Goal: Transaction & Acquisition: Purchase product/service

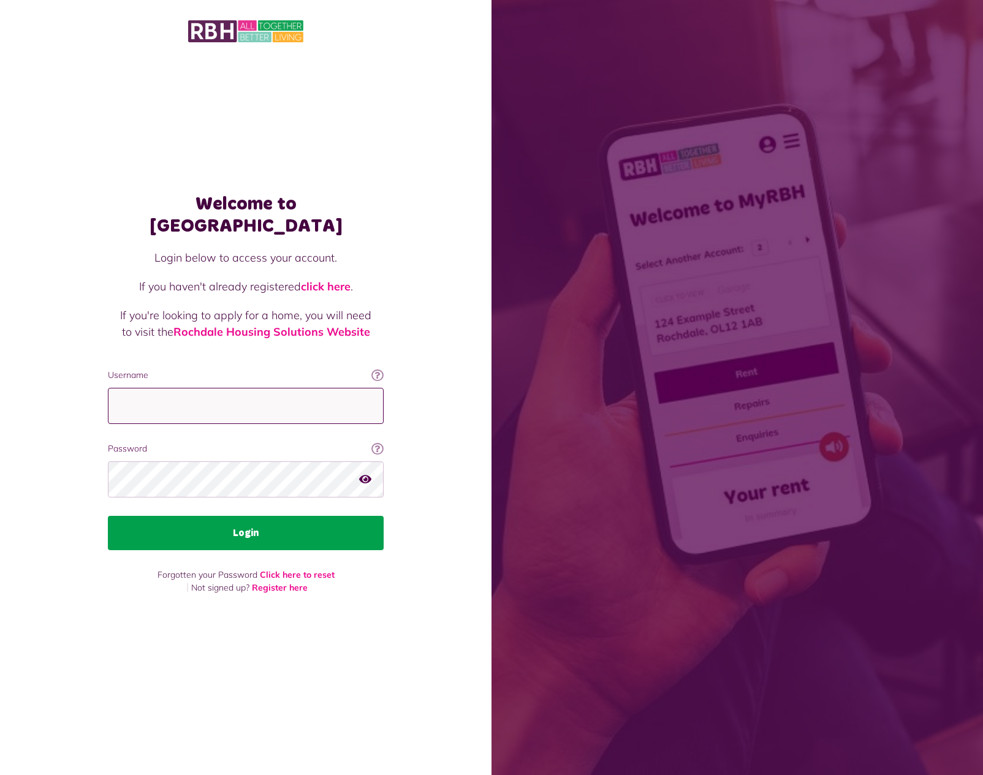
type input "**********"
click at [308, 516] on button "Login" at bounding box center [246, 533] width 276 height 34
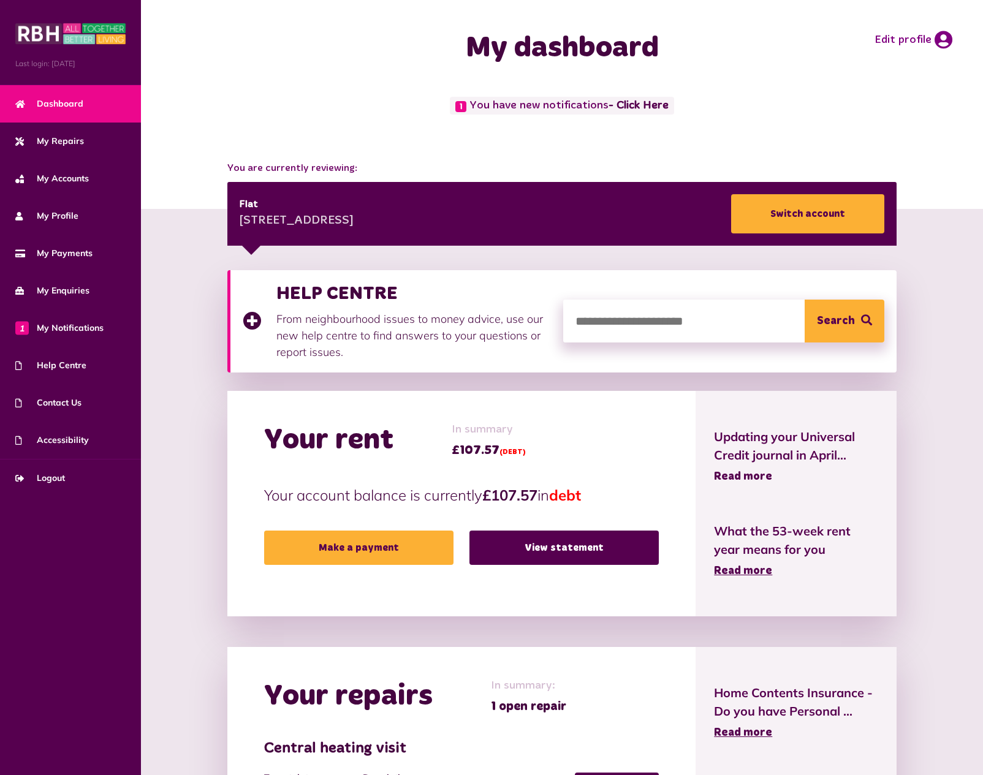
click at [731, 476] on span "Read more" at bounding box center [743, 476] width 58 height 11
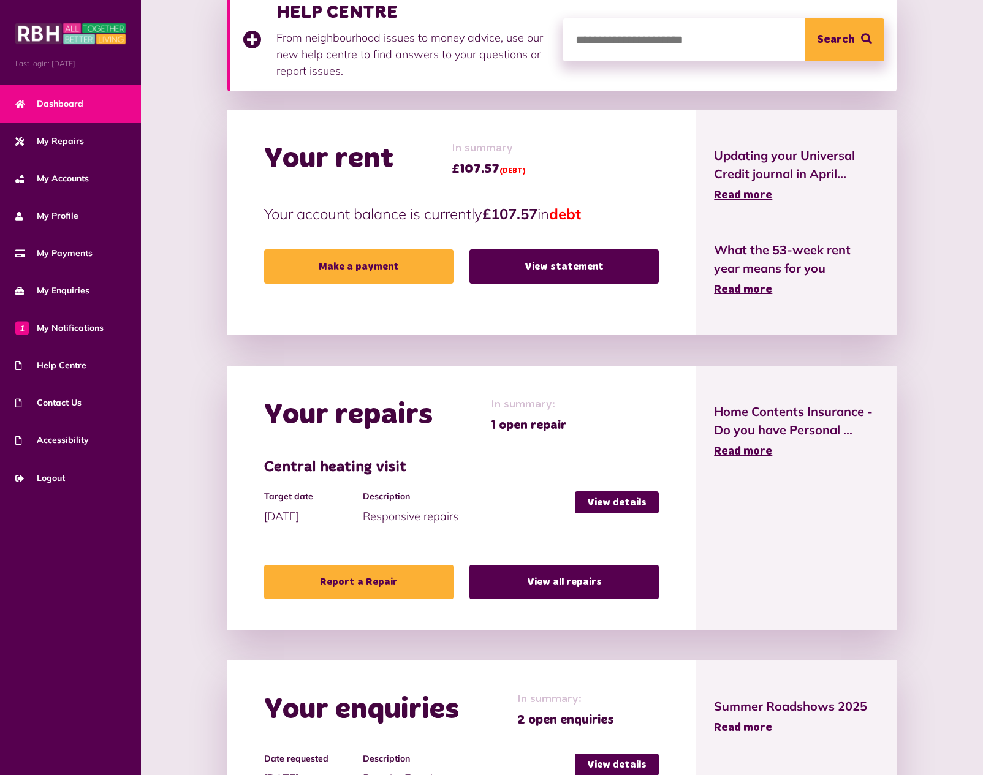
scroll to position [282, 0]
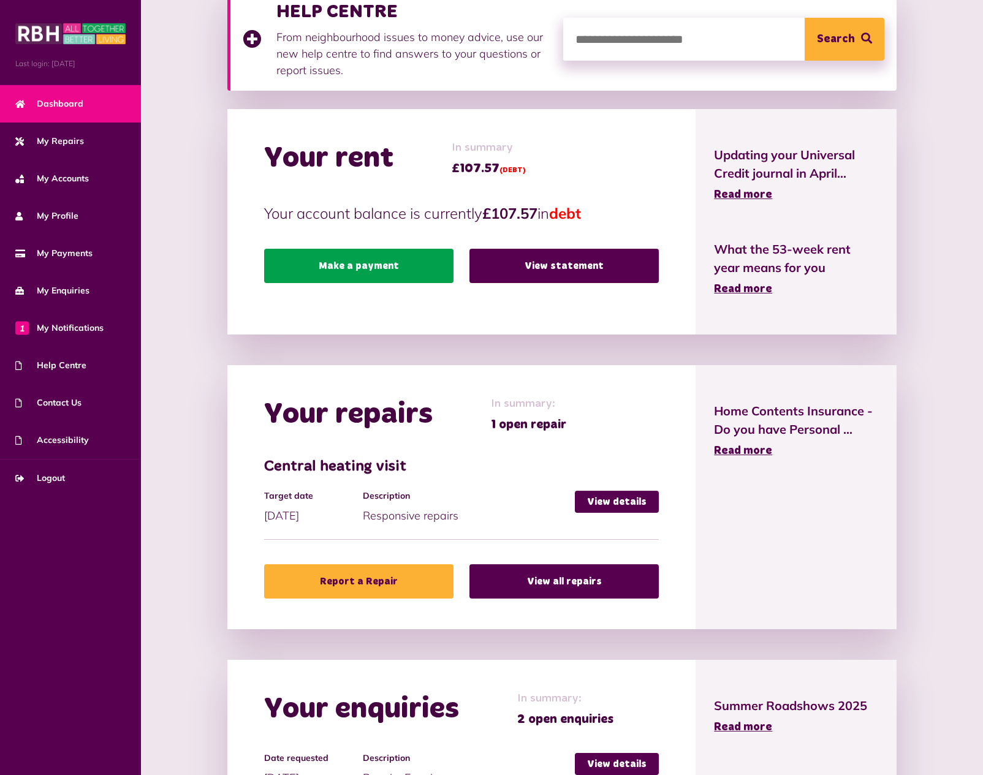
click at [405, 259] on link "Make a payment" at bounding box center [358, 266] width 189 height 34
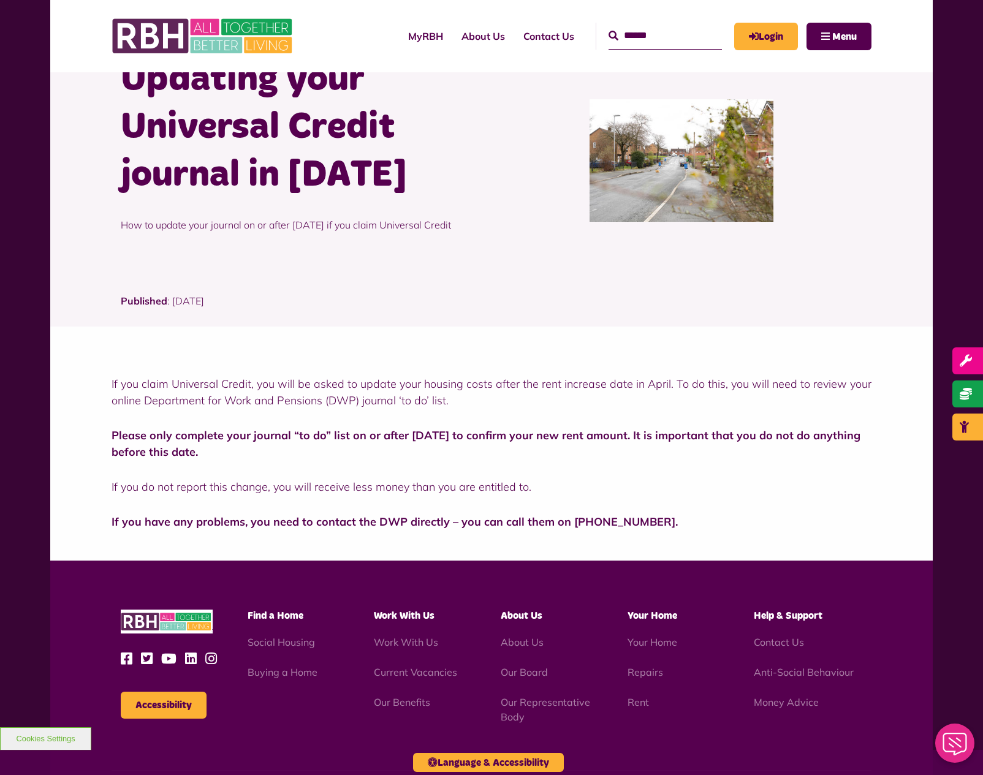
scroll to position [75, 0]
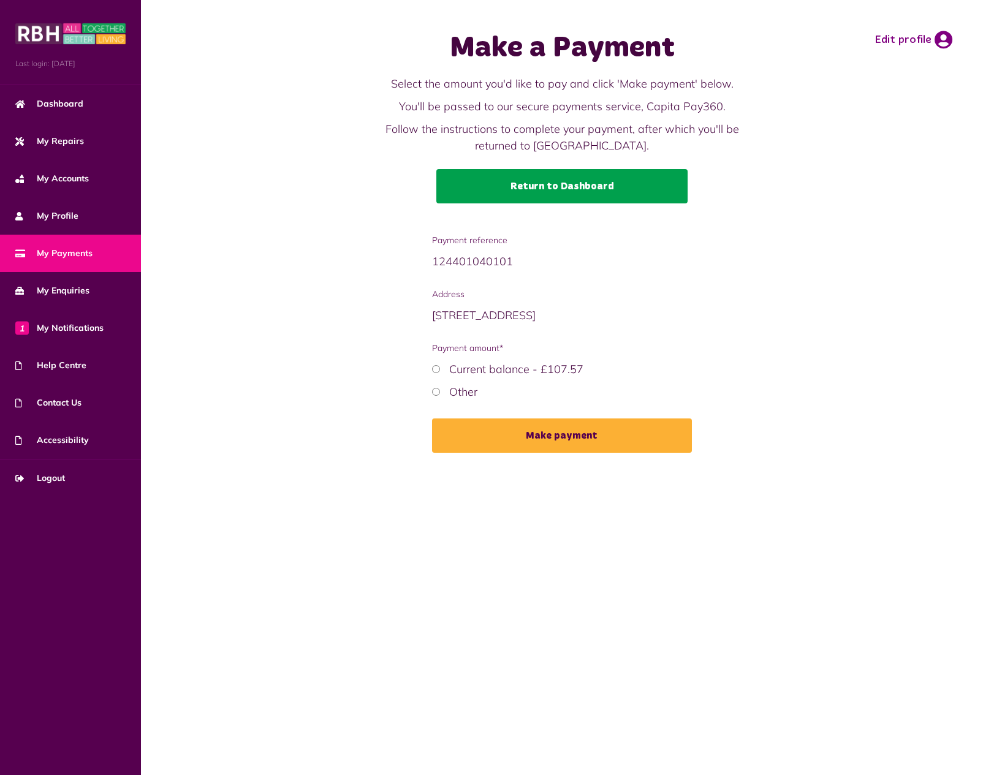
click at [528, 191] on link "Return to Dashboard" at bounding box center [561, 186] width 251 height 34
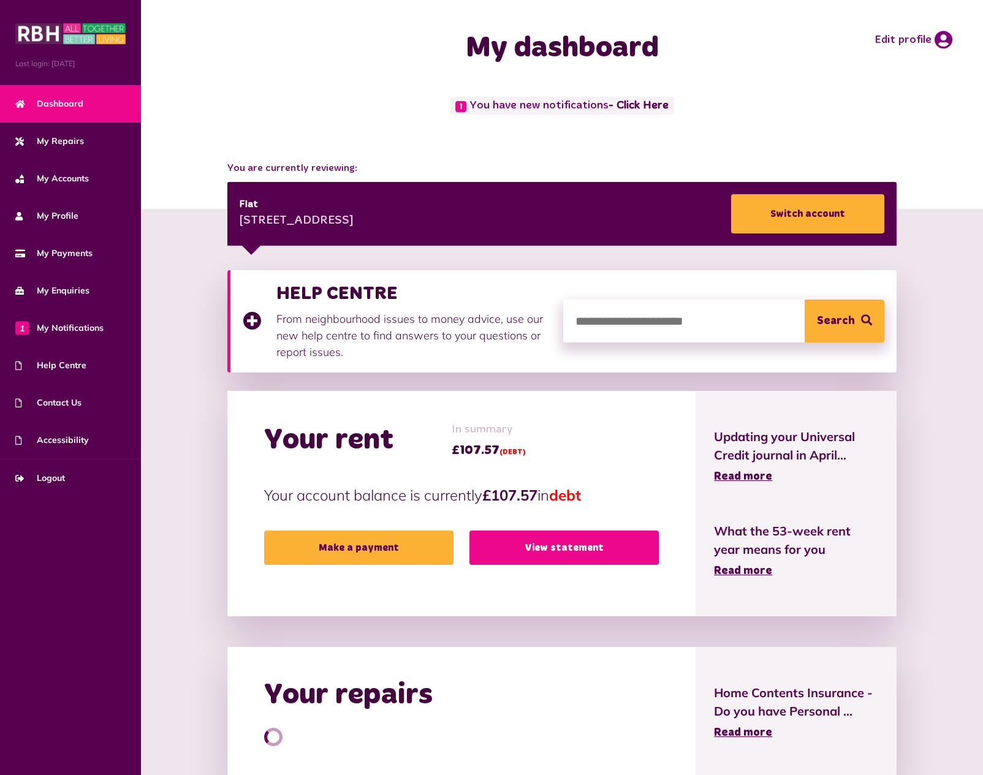
click at [561, 548] on link "View statement" at bounding box center [563, 548] width 189 height 34
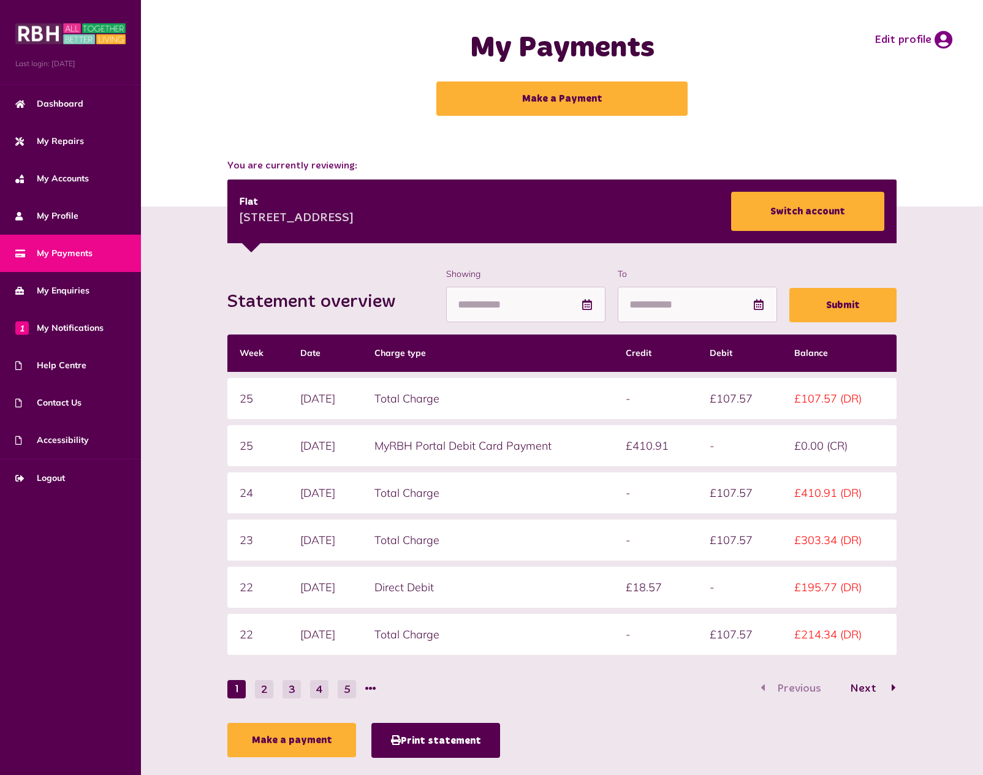
click at [865, 688] on span "Next" at bounding box center [863, 688] width 45 height 11
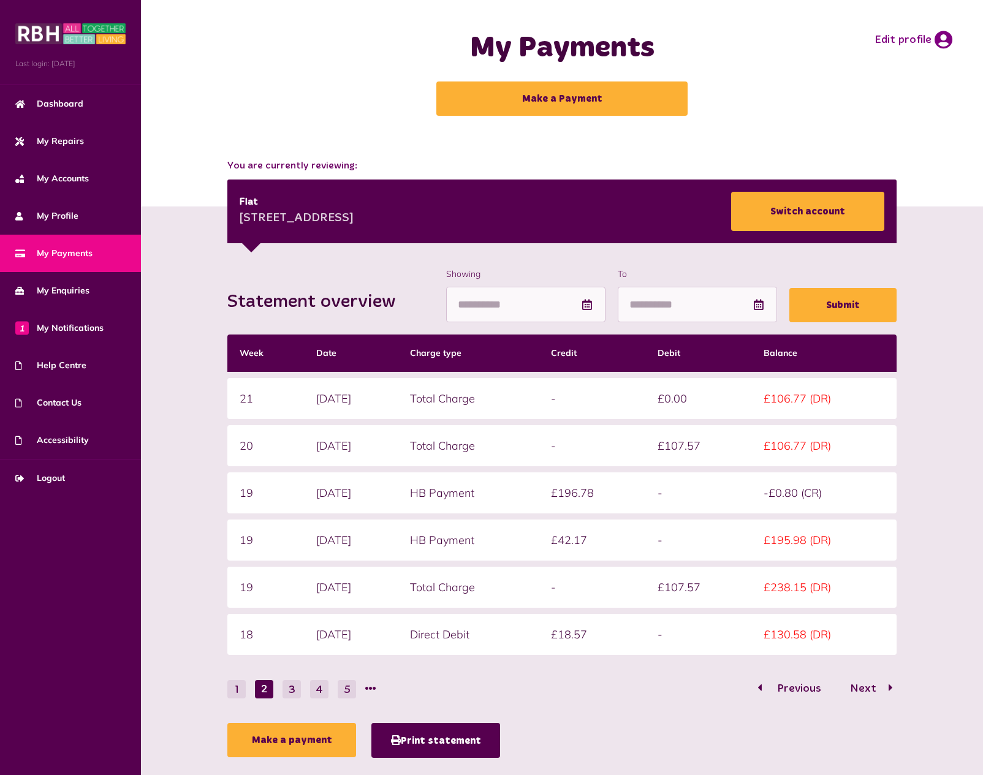
click at [815, 684] on span "Previous" at bounding box center [799, 688] width 63 height 11
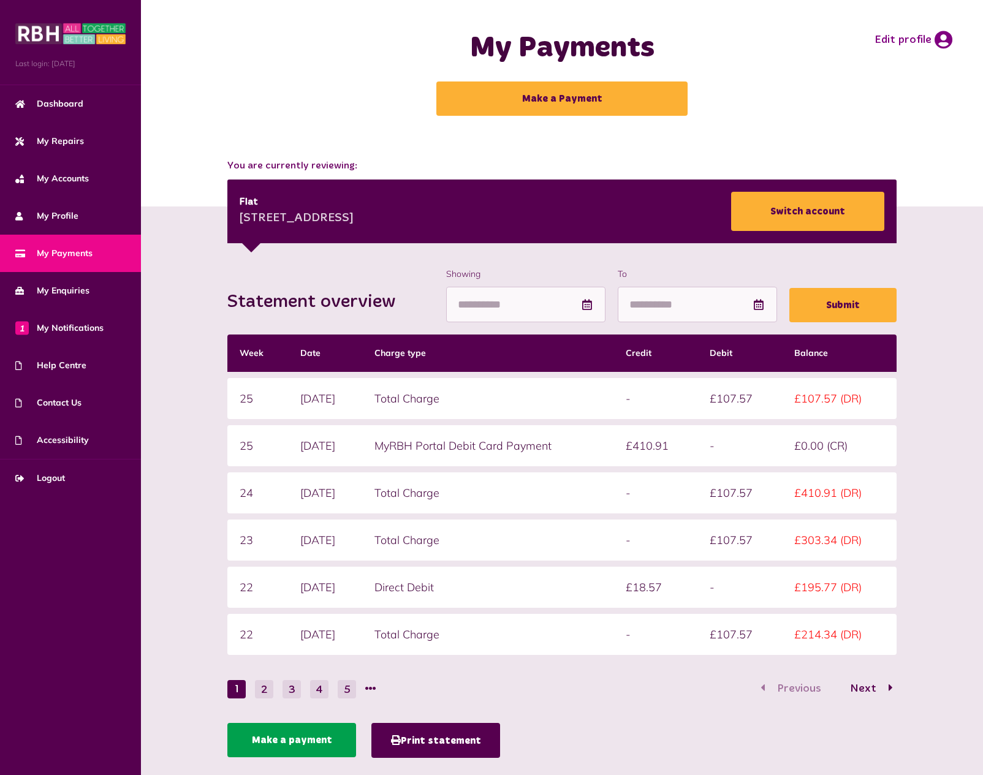
click at [309, 749] on link "Make a payment" at bounding box center [291, 740] width 129 height 34
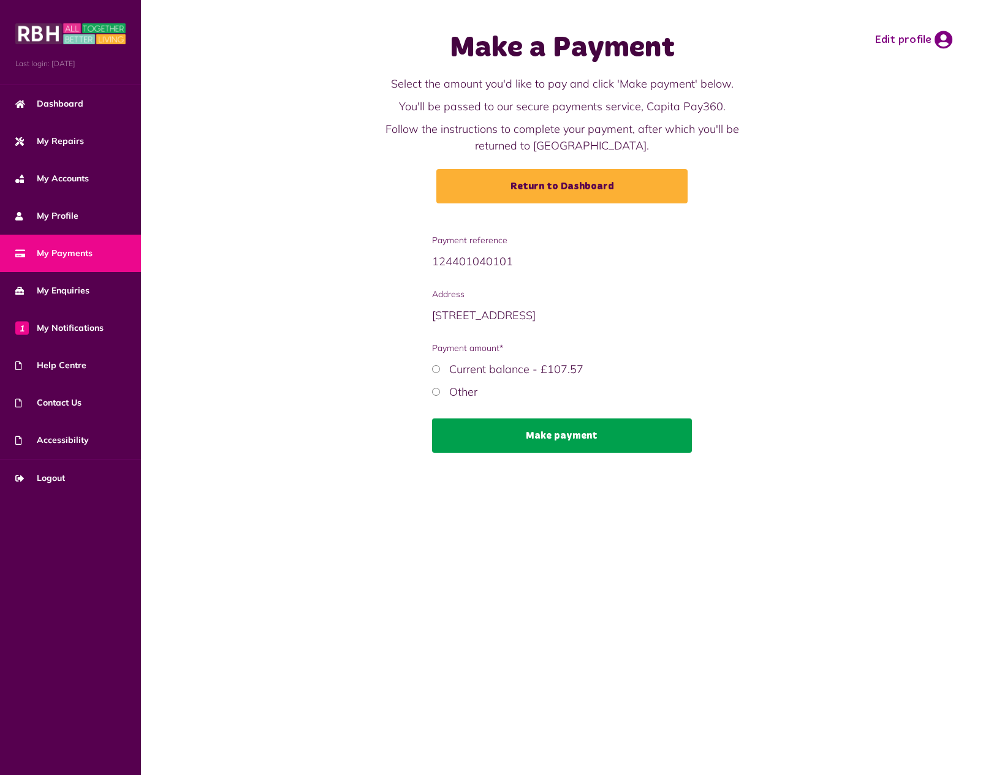
click at [612, 436] on button "Make payment" at bounding box center [562, 436] width 260 height 34
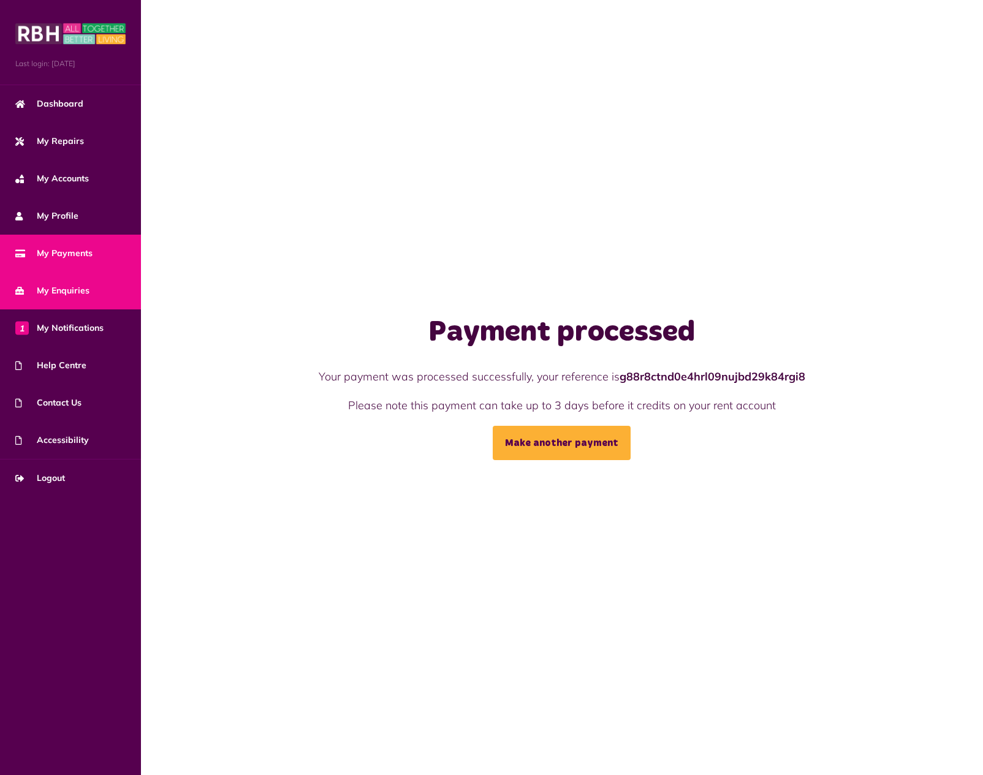
click at [58, 293] on span "My Enquiries" at bounding box center [52, 290] width 74 height 13
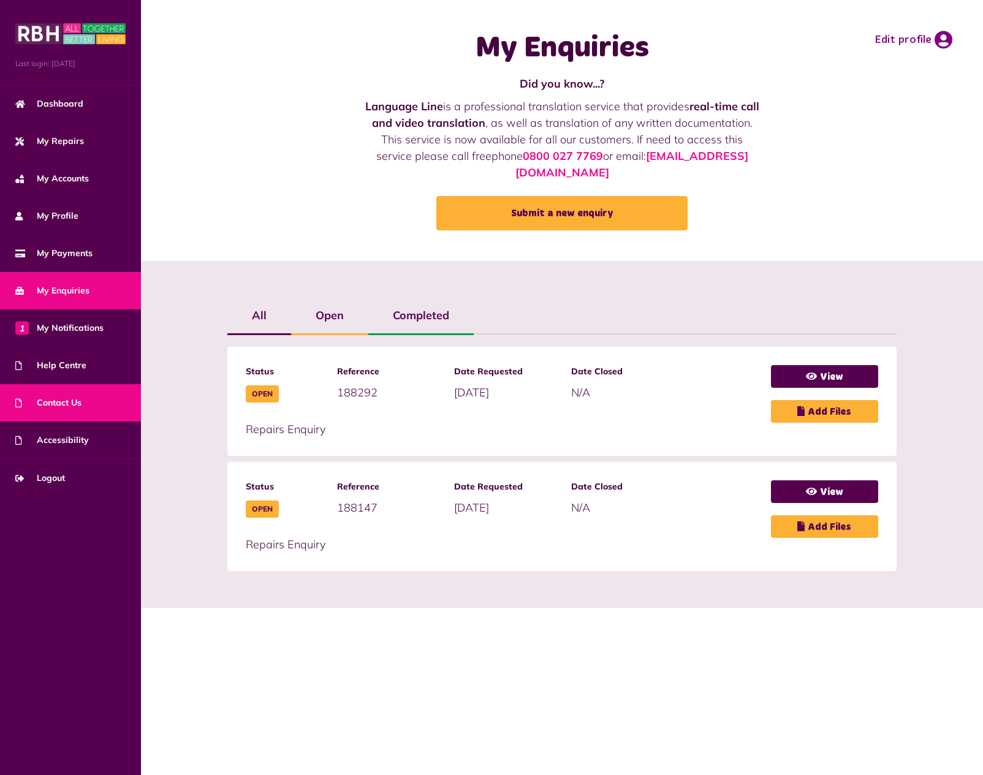
click at [56, 398] on span "Contact Us" at bounding box center [48, 402] width 66 height 13
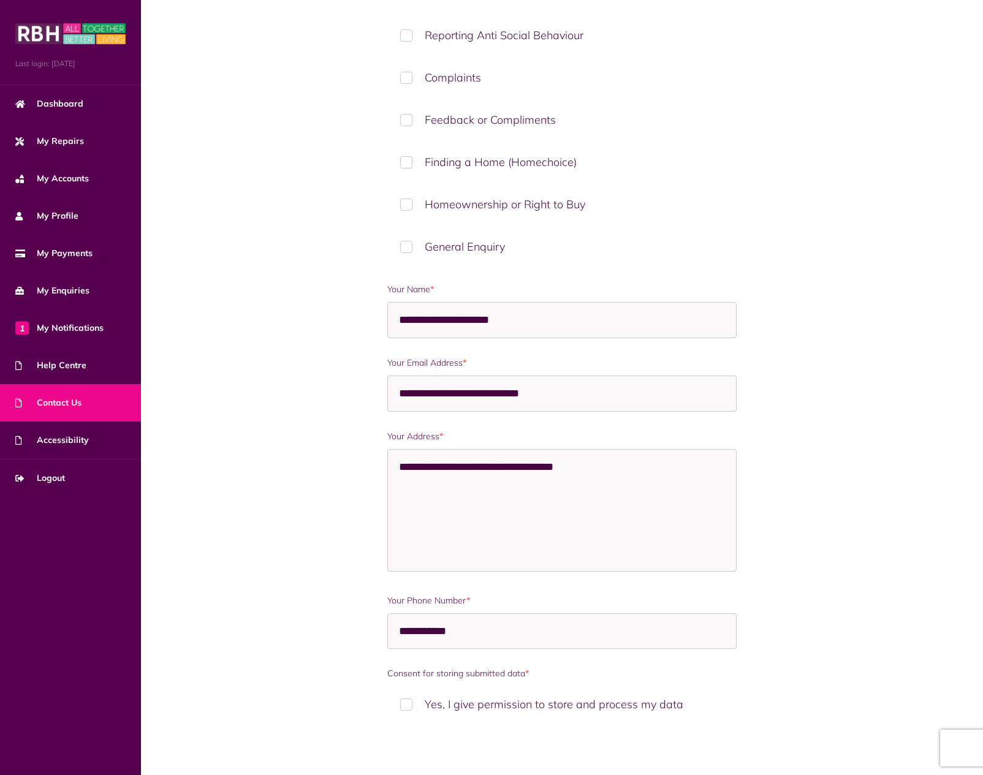
scroll to position [341, 0]
click at [409, 202] on label "Homeownership or Right to Buy" at bounding box center [562, 202] width 350 height 36
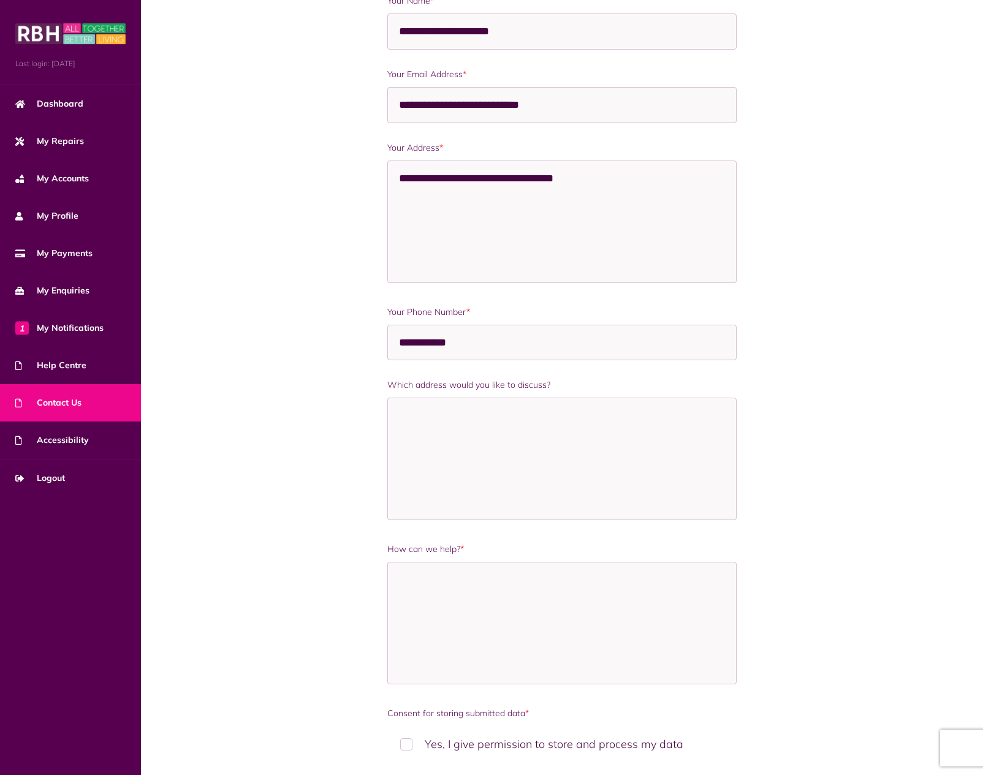
scroll to position [627, 0]
click at [618, 180] on textarea "**********" at bounding box center [562, 222] width 350 height 123
drag, startPoint x: 618, startPoint y: 180, endPoint x: 396, endPoint y: 176, distance: 222.5
click at [396, 176] on textarea "**********" at bounding box center [562, 222] width 350 height 123
click at [466, 426] on textarea "Which address would you like to discuss?" at bounding box center [562, 459] width 350 height 123
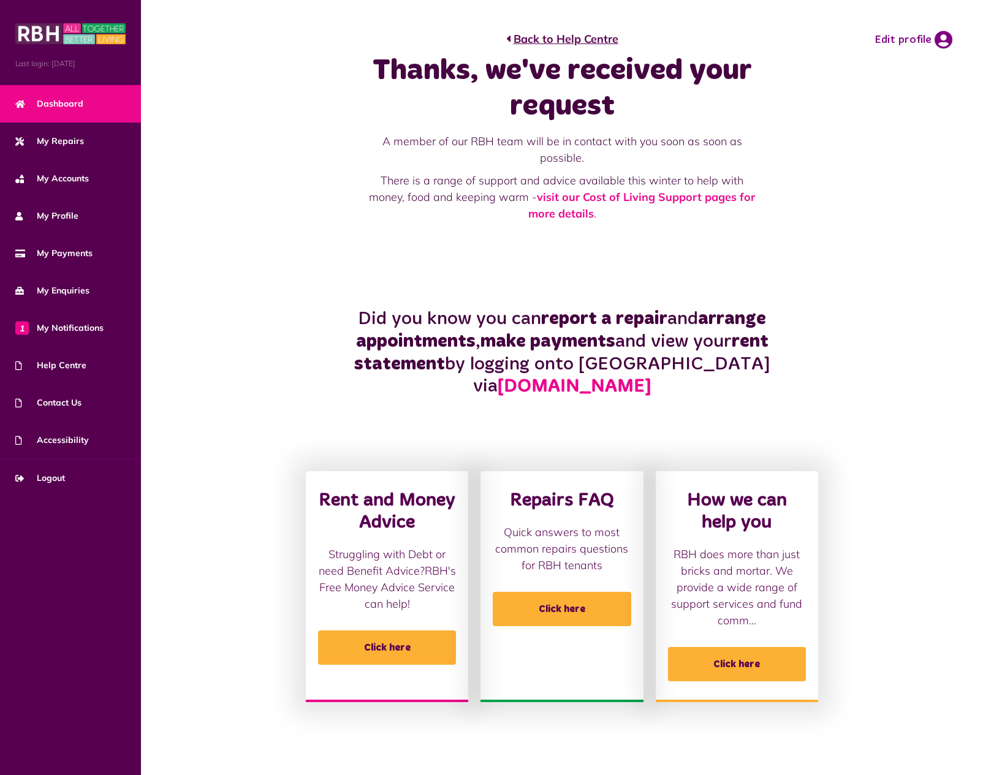
click at [51, 101] on span "Dashboard" at bounding box center [49, 103] width 68 height 13
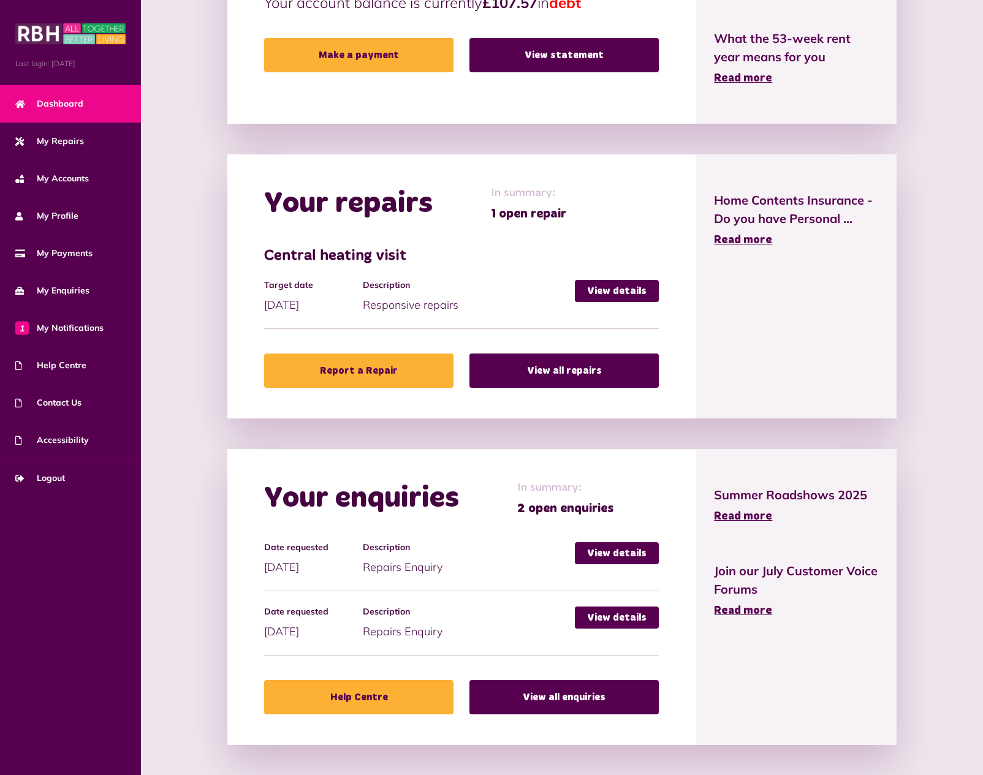
scroll to position [499, 0]
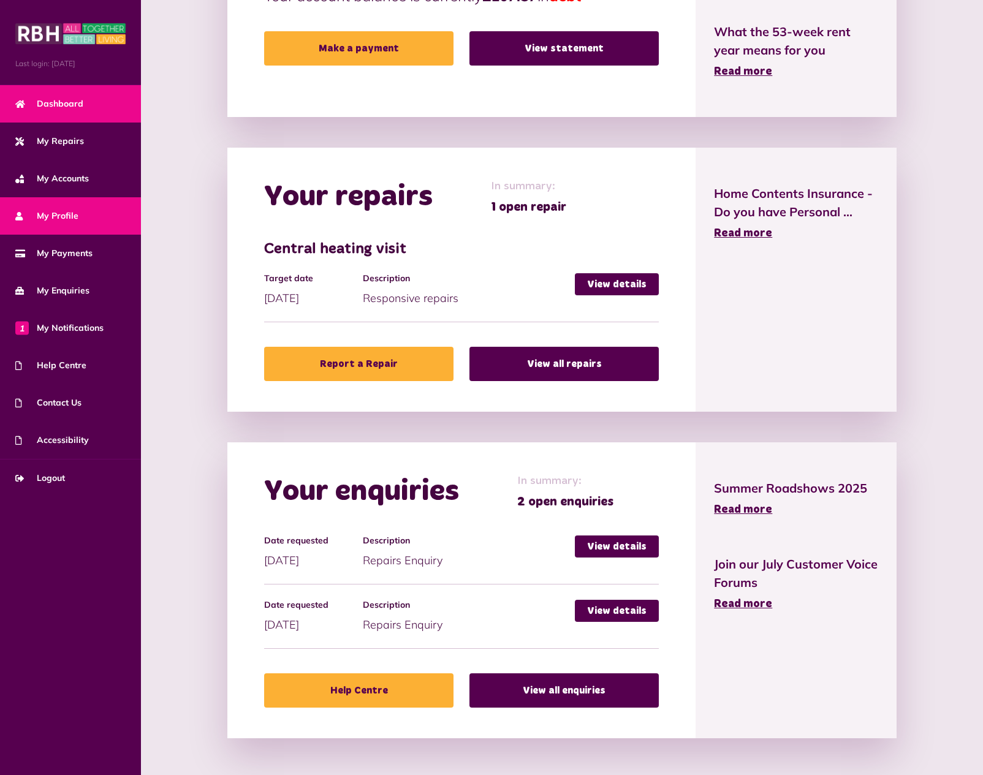
click at [64, 218] on span "My Profile" at bounding box center [46, 216] width 63 height 13
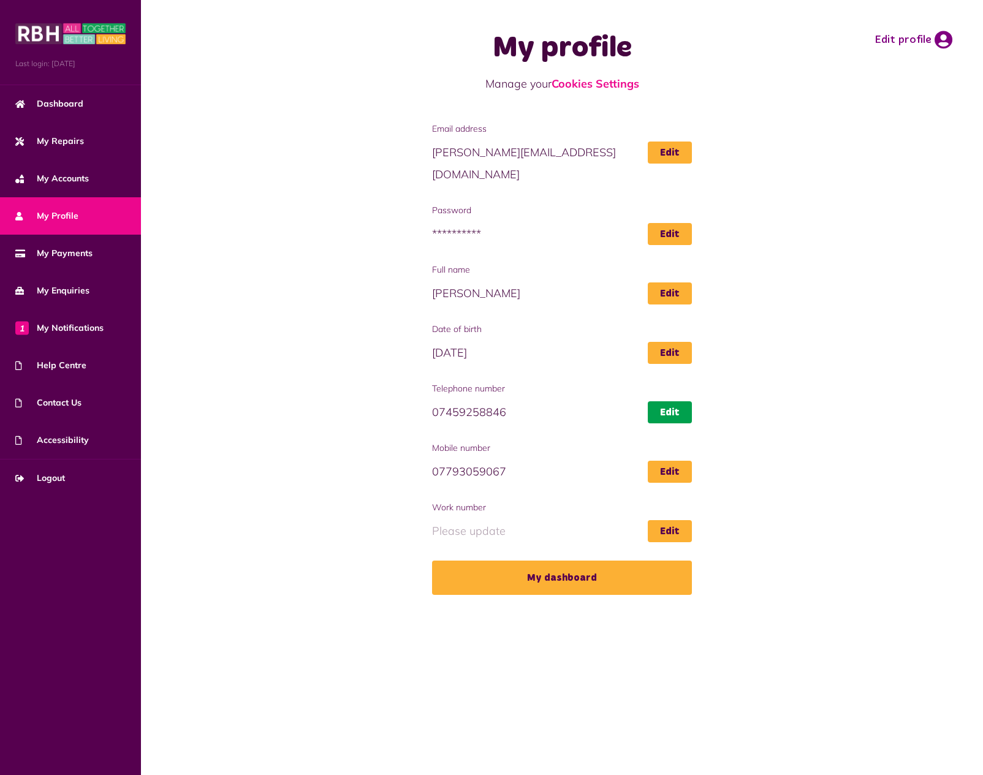
click at [669, 401] on link "Edit" at bounding box center [670, 412] width 44 height 22
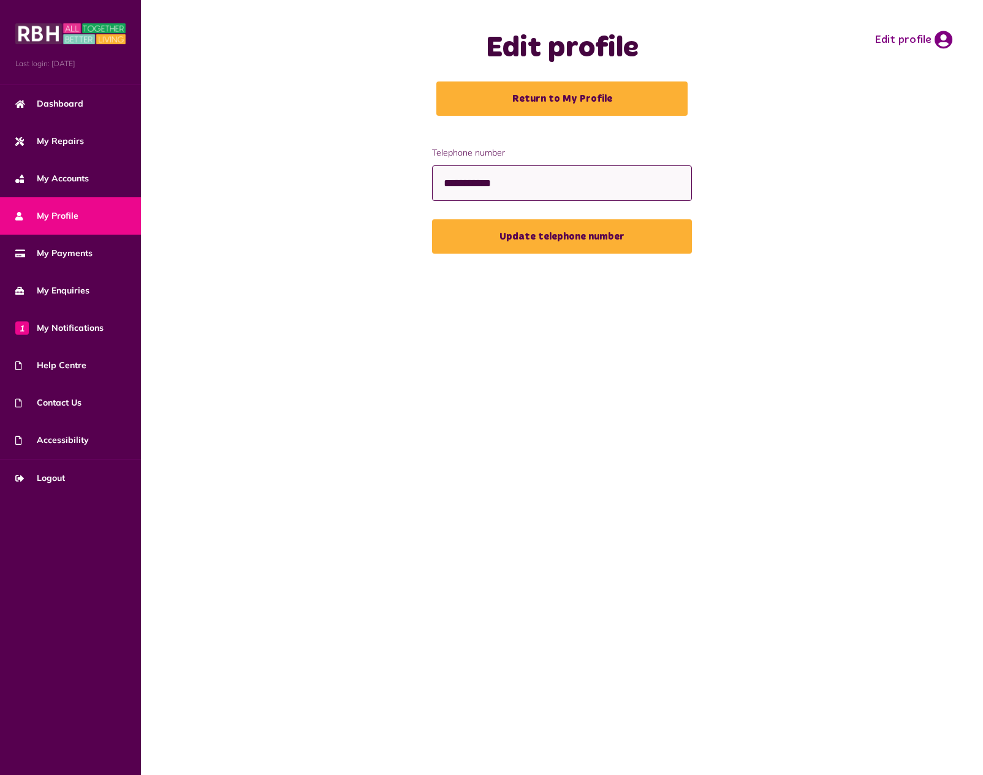
click at [570, 191] on input "**********" at bounding box center [562, 183] width 260 height 36
drag, startPoint x: 570, startPoint y: 191, endPoint x: 420, endPoint y: 175, distance: 150.4
click at [420, 175] on div "**********" at bounding box center [561, 209] width 817 height 126
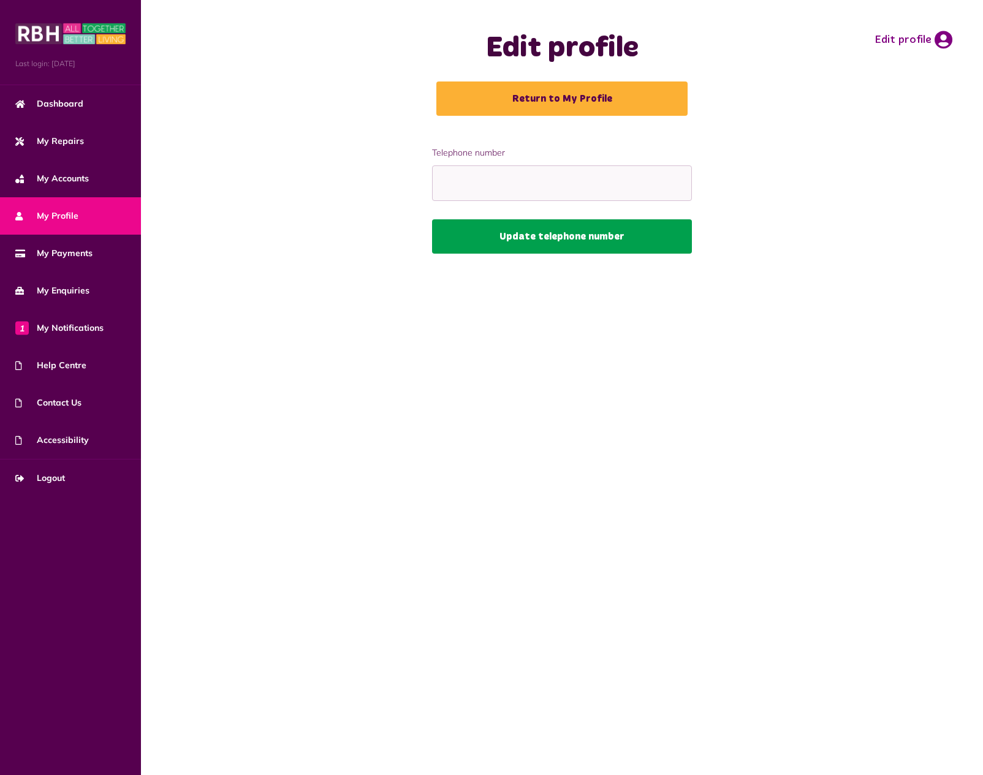
click at [500, 233] on button "Update telephone number" at bounding box center [562, 236] width 260 height 34
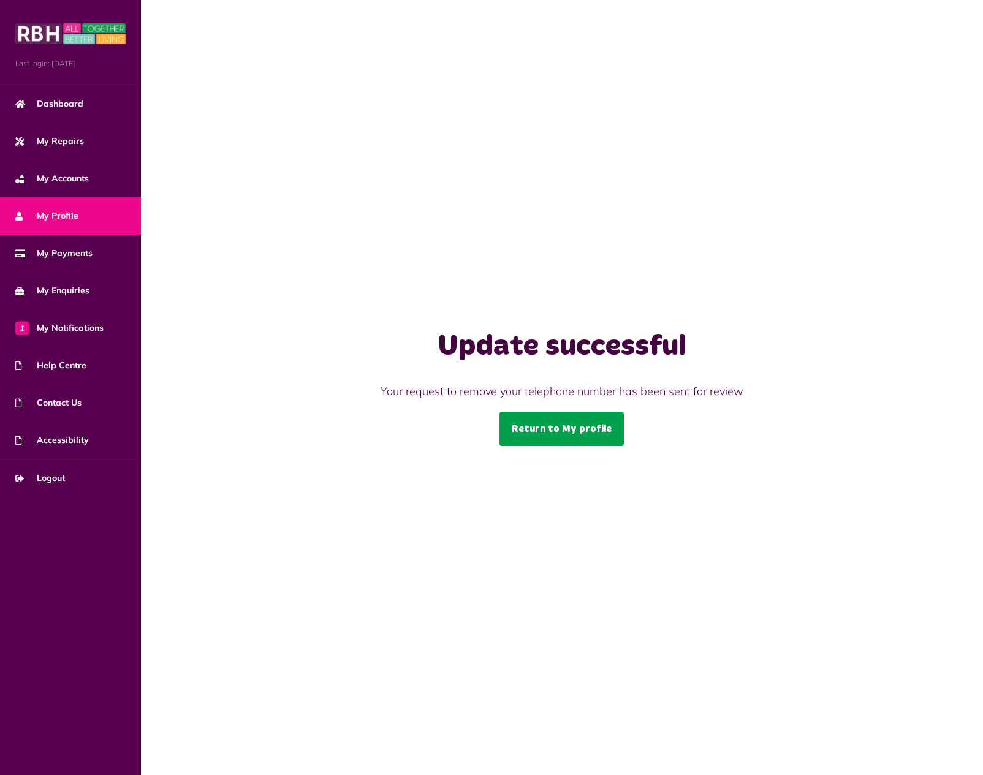
click at [553, 419] on link "Return to My profile" at bounding box center [561, 429] width 124 height 34
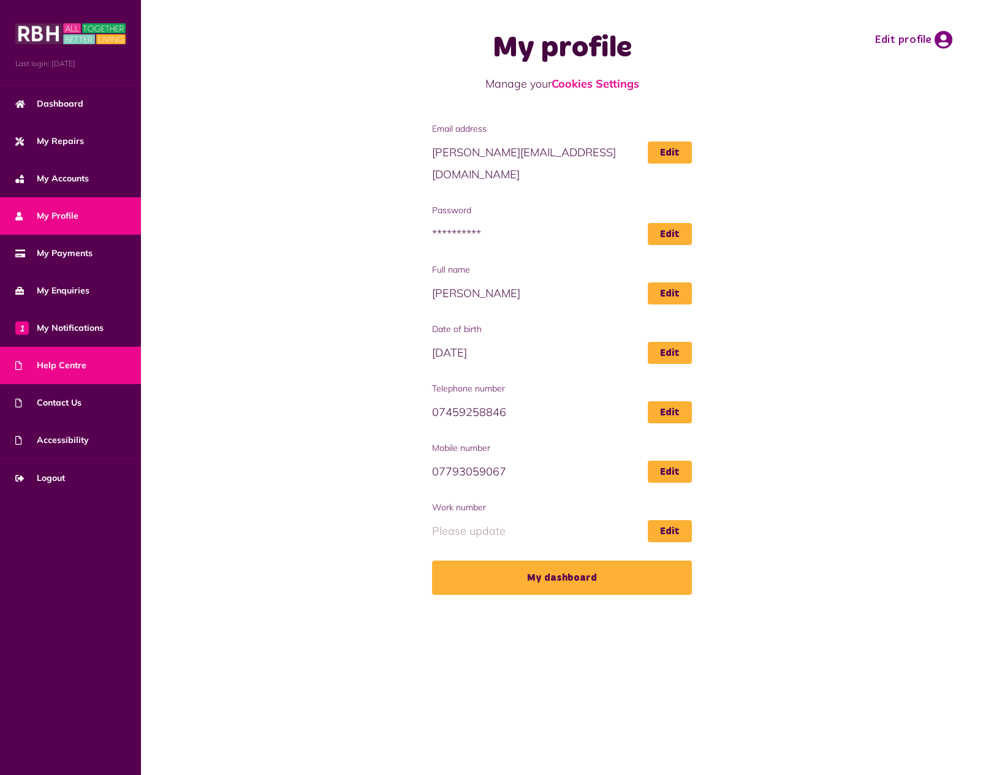
click at [67, 365] on span "Help Centre" at bounding box center [50, 365] width 71 height 13
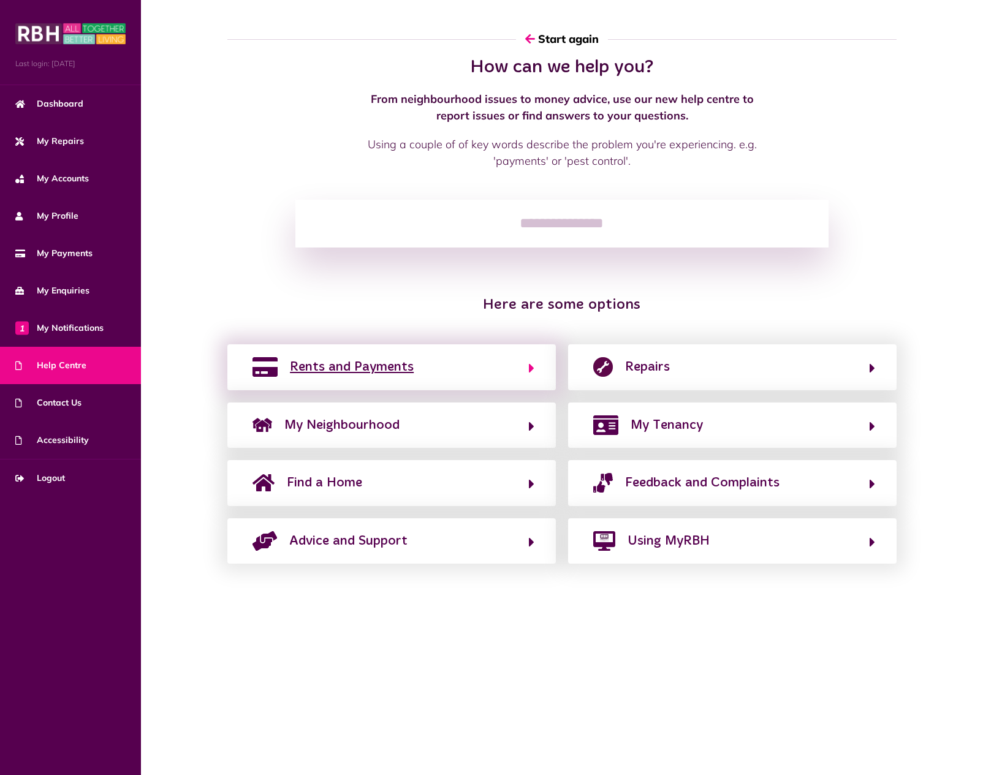
click at [445, 366] on button "Rents and Payments" at bounding box center [392, 367] width 286 height 21
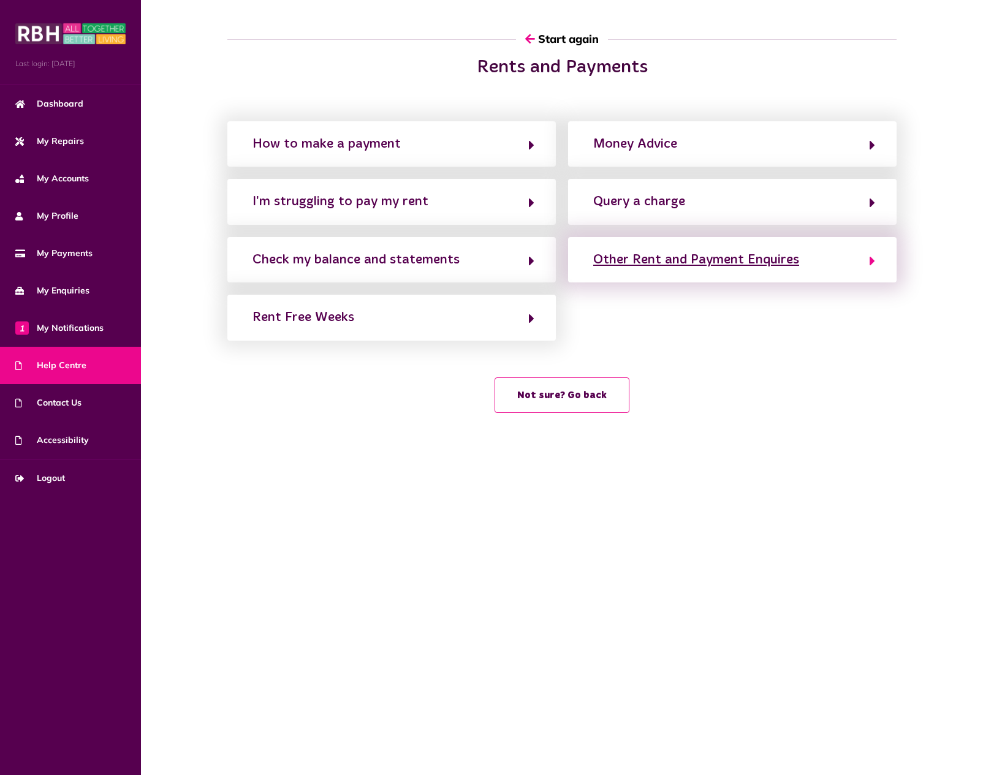
click at [741, 259] on div "Other Rent and Payment Enquires" at bounding box center [696, 260] width 206 height 20
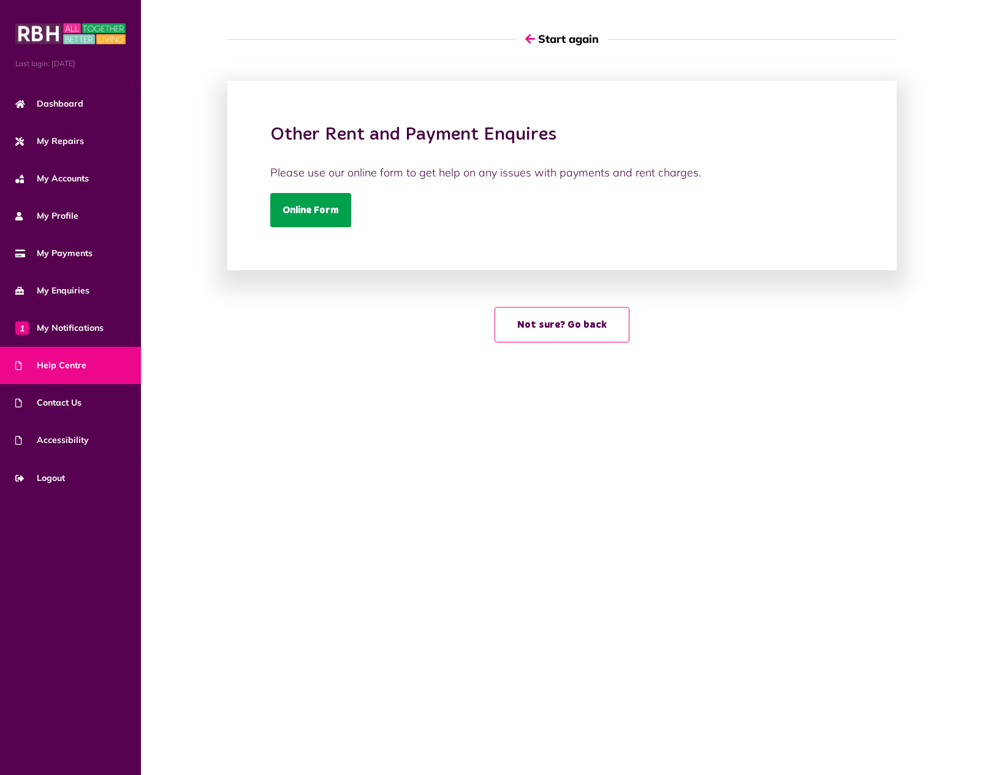
click at [313, 213] on link "Online Form" at bounding box center [310, 210] width 81 height 34
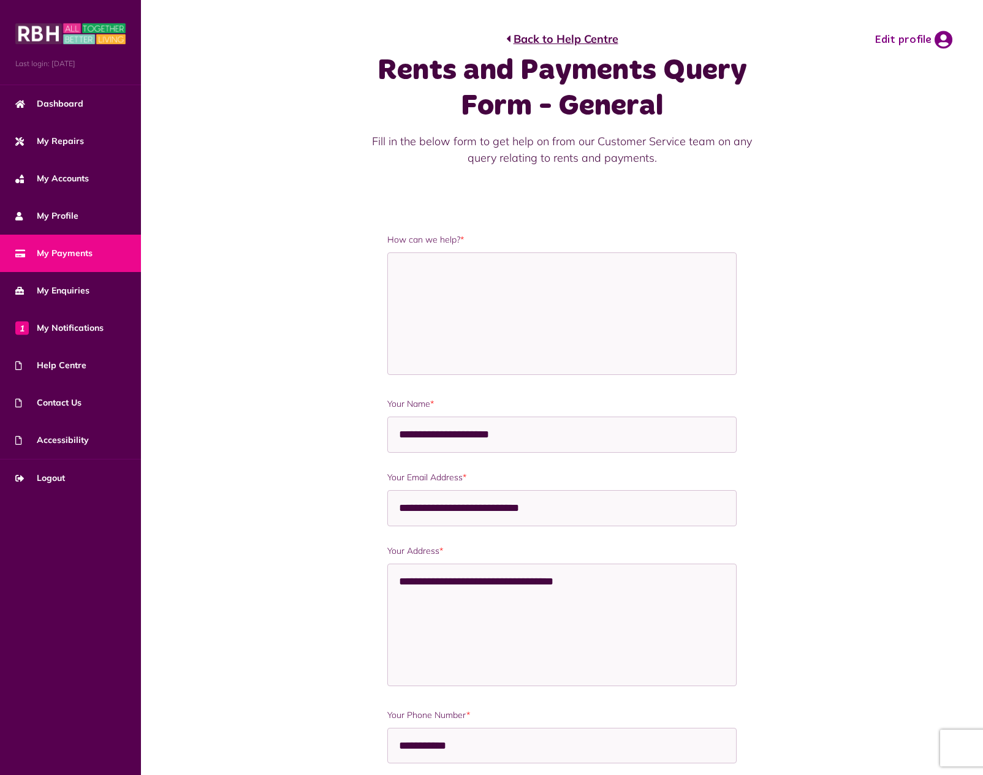
click at [70, 250] on span "My Payments" at bounding box center [53, 253] width 77 height 13
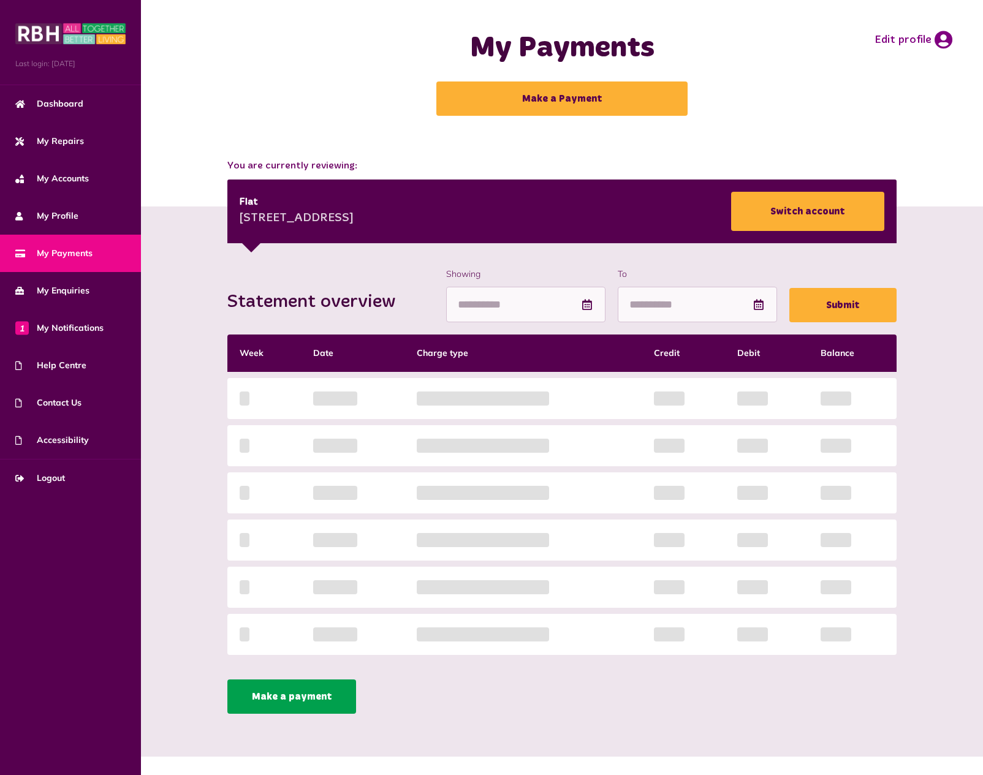
click at [308, 695] on link "Make a payment" at bounding box center [291, 697] width 129 height 34
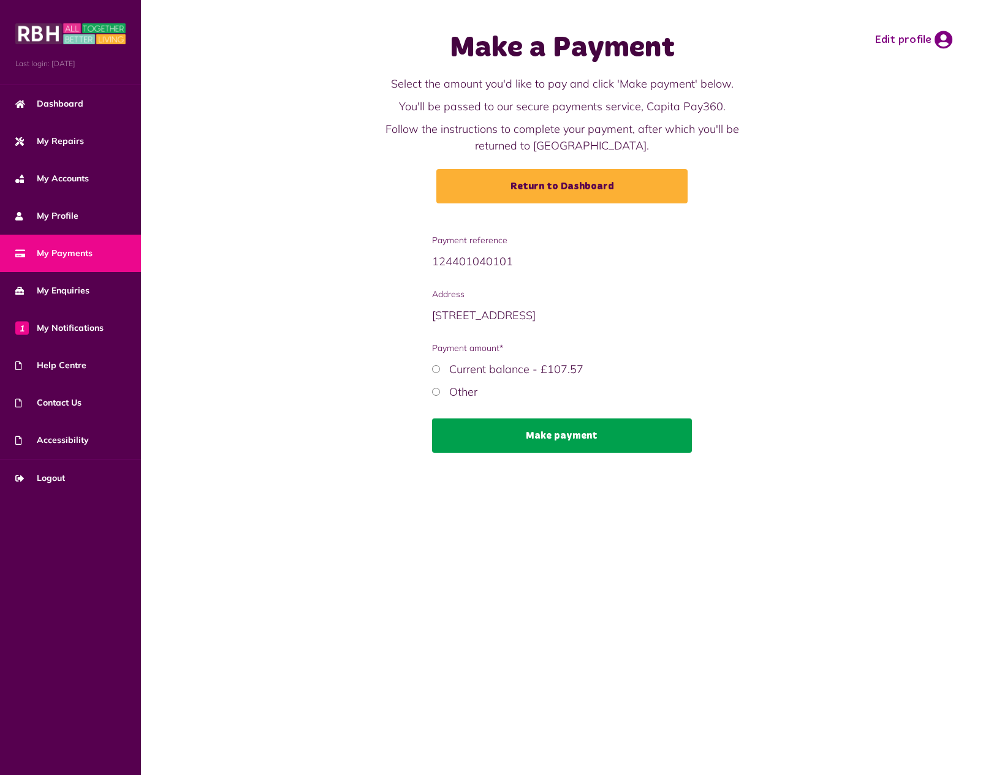
click at [513, 442] on button "Make payment" at bounding box center [562, 436] width 260 height 34
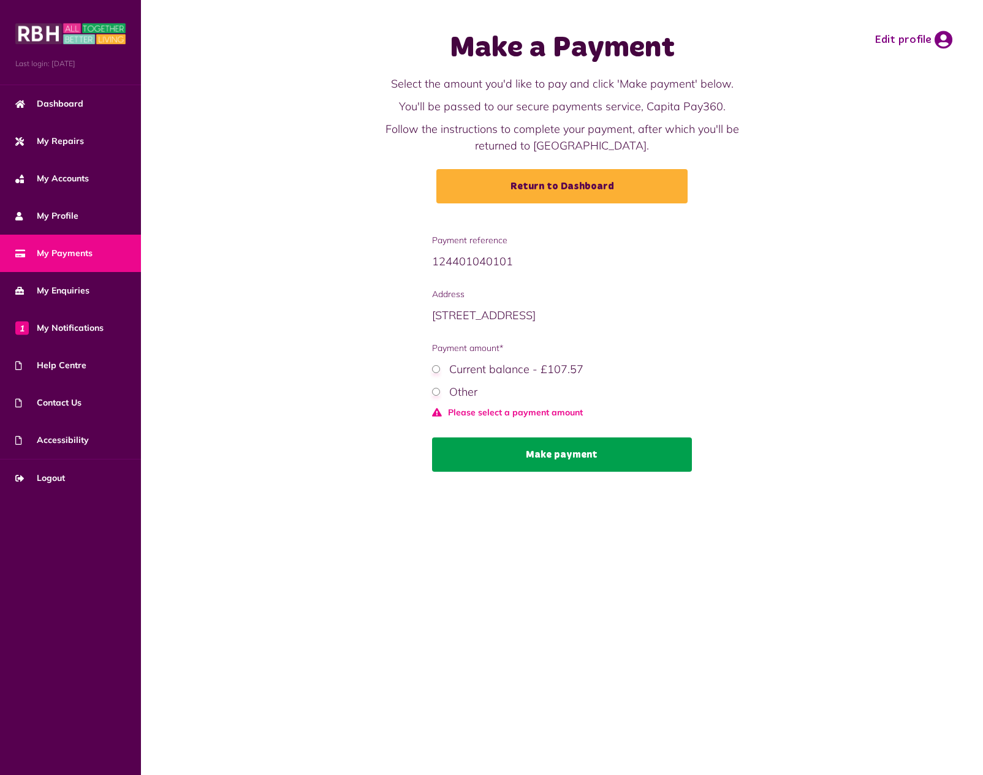
click at [530, 453] on button "Make payment" at bounding box center [562, 455] width 260 height 34
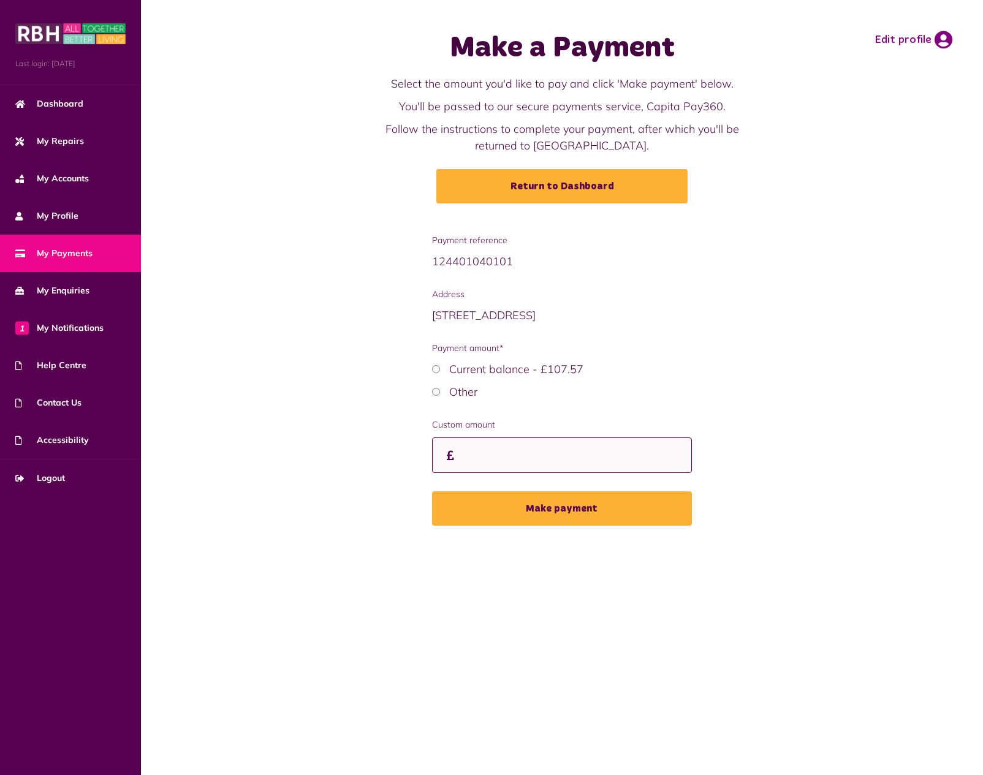
click at [496, 463] on input "Custom amount" at bounding box center [562, 456] width 260 height 36
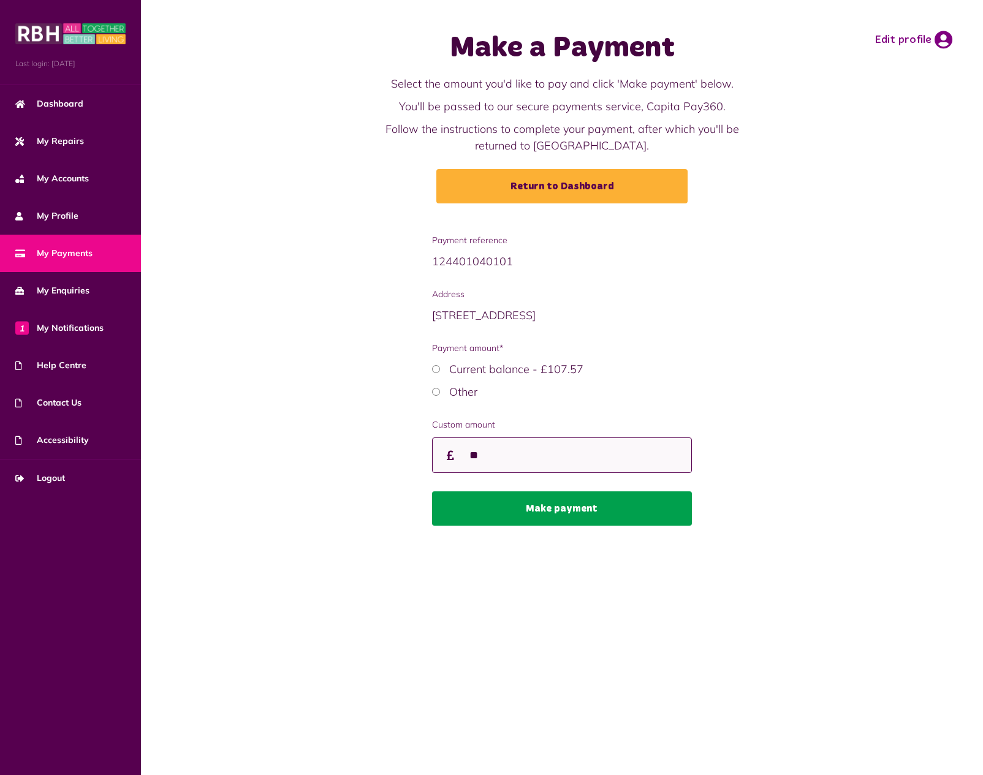
type input "**"
click at [501, 504] on button "Make payment" at bounding box center [562, 508] width 260 height 34
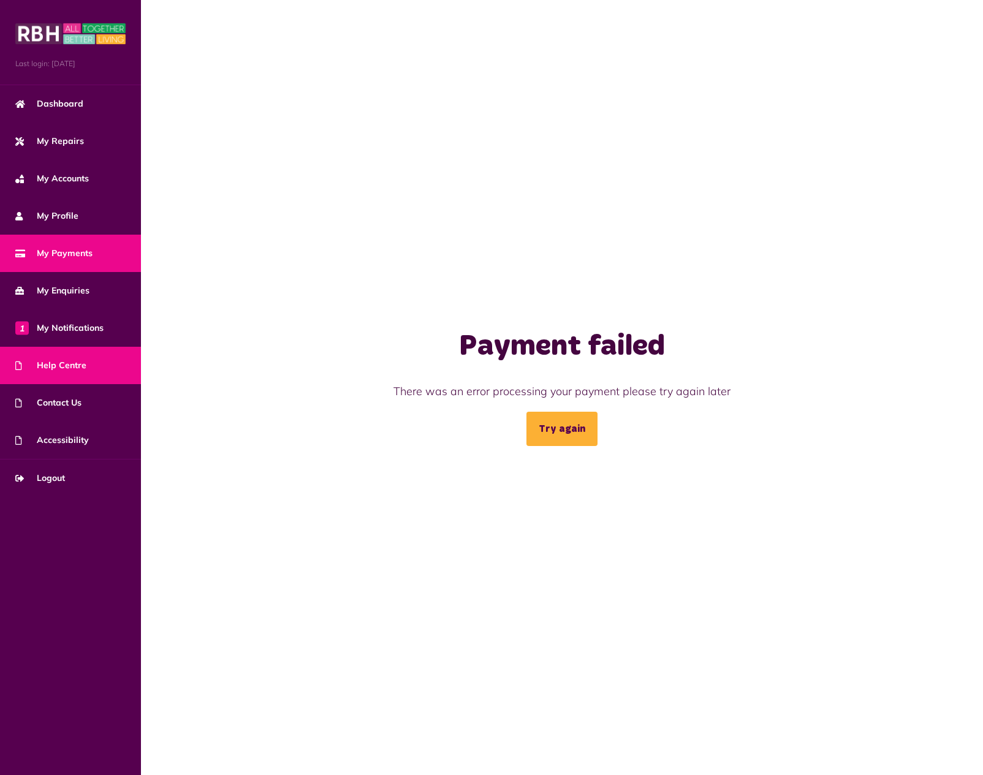
click at [56, 365] on span "Help Centre" at bounding box center [50, 365] width 71 height 13
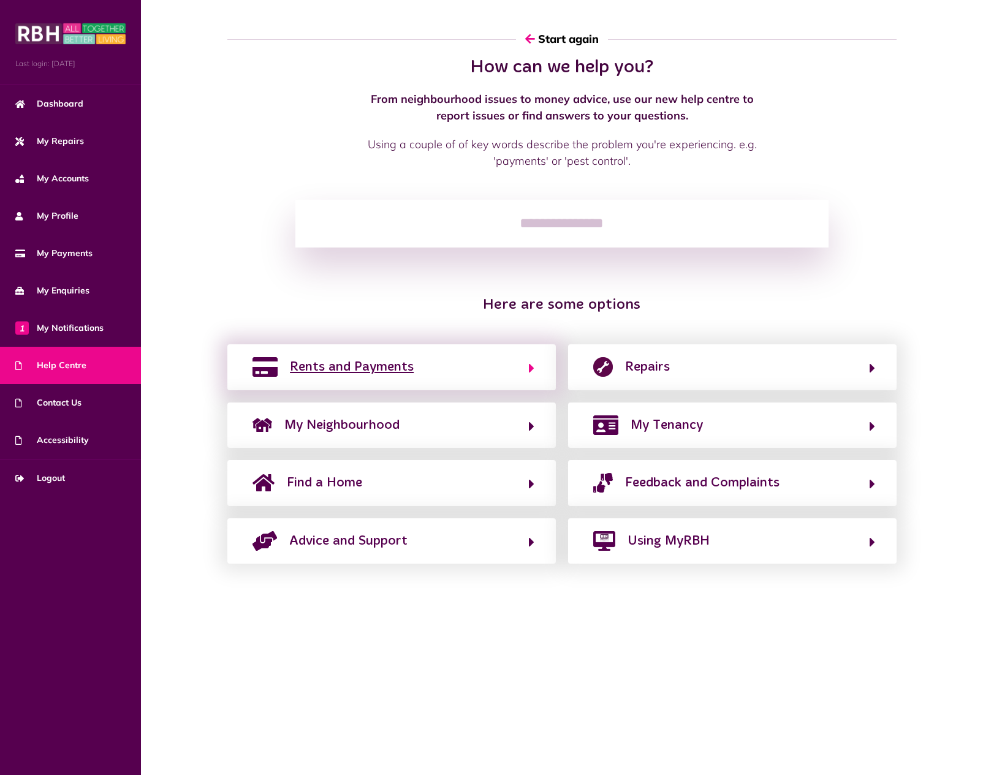
click at [353, 366] on span "Rents and Payments" at bounding box center [352, 367] width 124 height 20
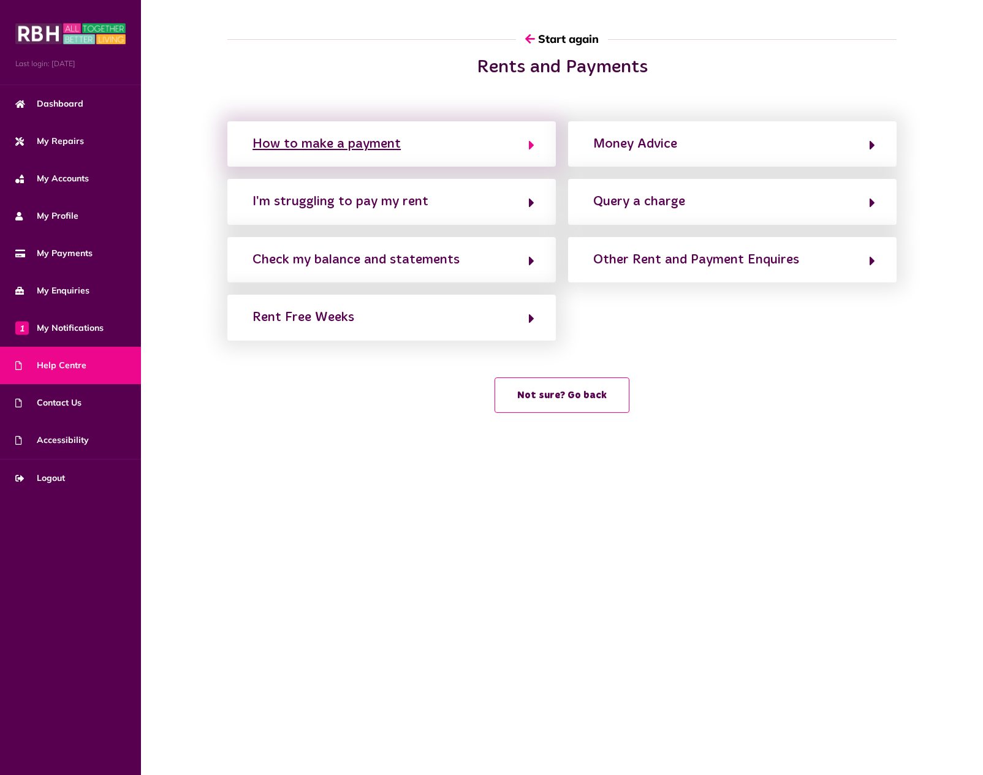
click at [508, 154] on button "How to make a payment" at bounding box center [392, 144] width 286 height 21
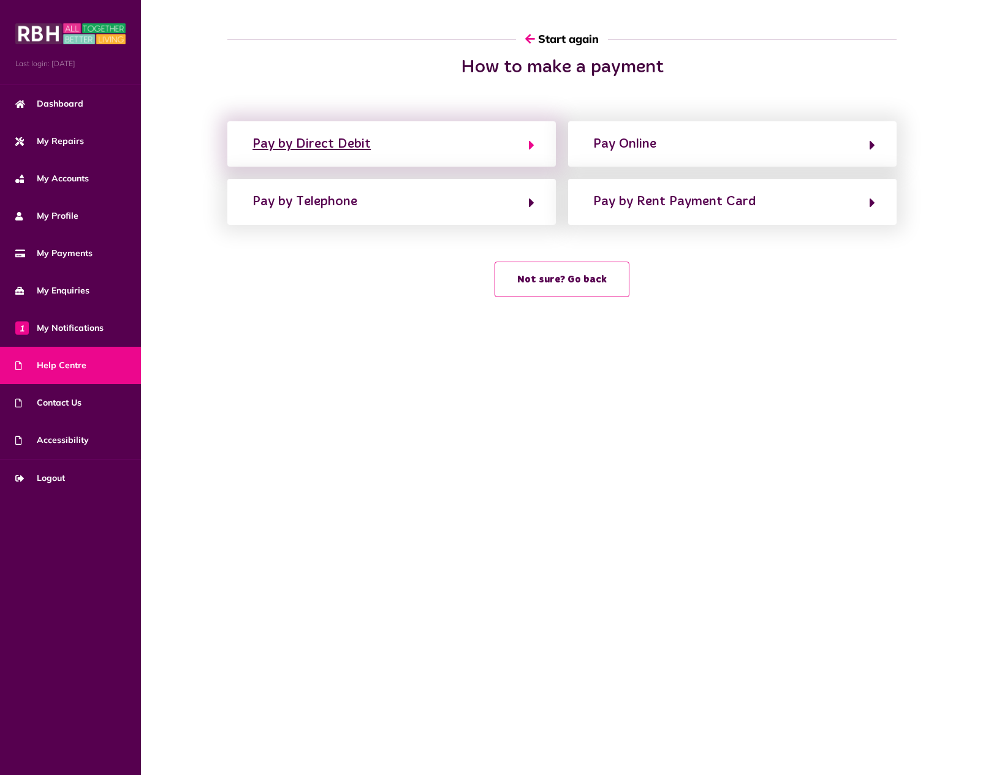
click at [361, 149] on div "Pay by Direct Debit" at bounding box center [311, 144] width 118 height 20
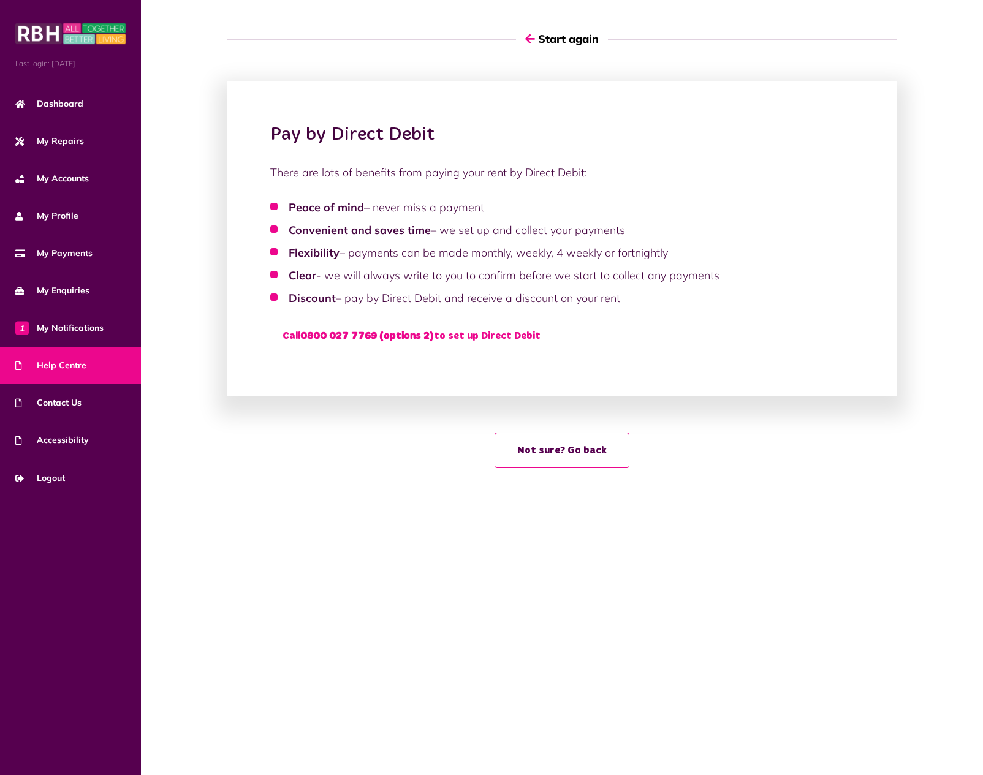
click at [715, 477] on div "Pay by Direct Debit There are lots of benefits from paying your rent by Direct …" at bounding box center [562, 268] width 842 height 424
click at [55, 109] on span "Dashboard" at bounding box center [49, 103] width 68 height 13
